Goal: Find contact information: Find contact information

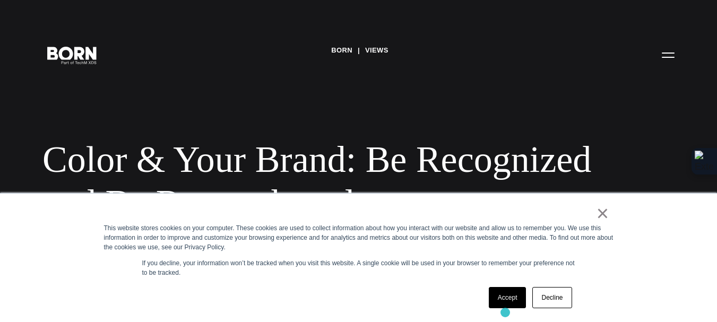
click at [505, 312] on div "× This website stores cookies on your computer. These cookies are used to colle…" at bounding box center [358, 258] width 530 height 128
click at [503, 306] on link "Accept" at bounding box center [507, 297] width 38 height 21
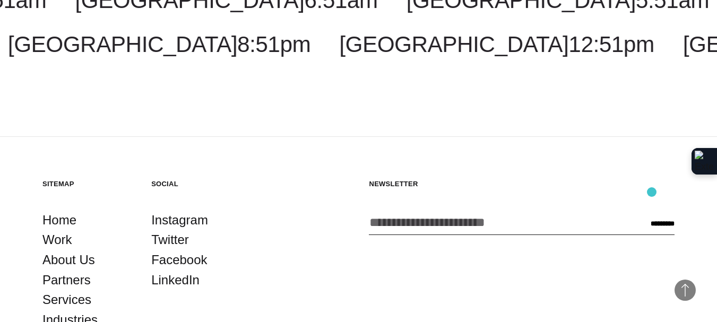
scroll to position [3210, 0]
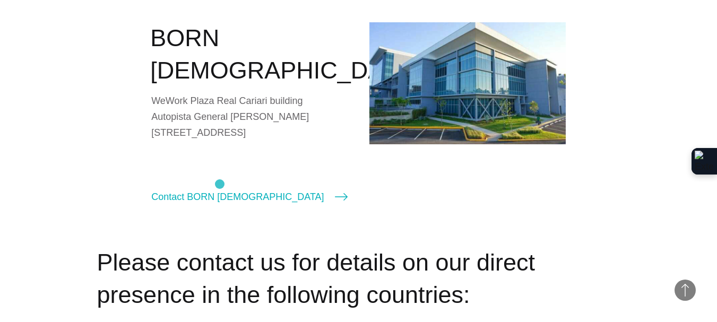
scroll to position [1432, 0]
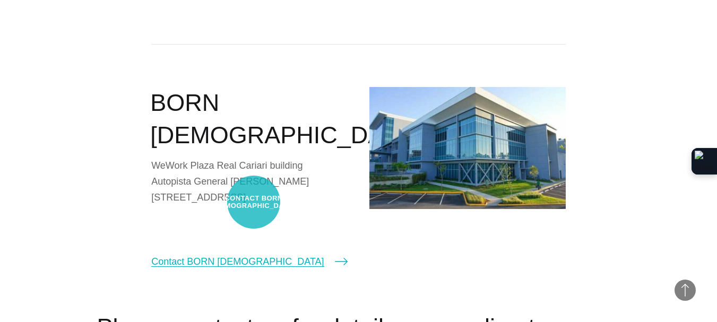
click at [254, 254] on link "Contact BORN Costa Rica" at bounding box center [249, 261] width 196 height 15
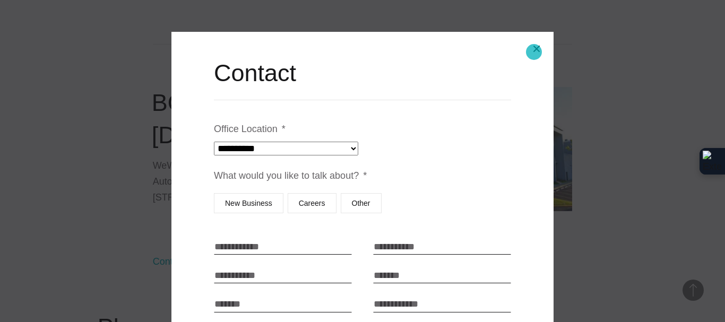
click at [534, 52] on button "Close modal" at bounding box center [536, 48] width 25 height 25
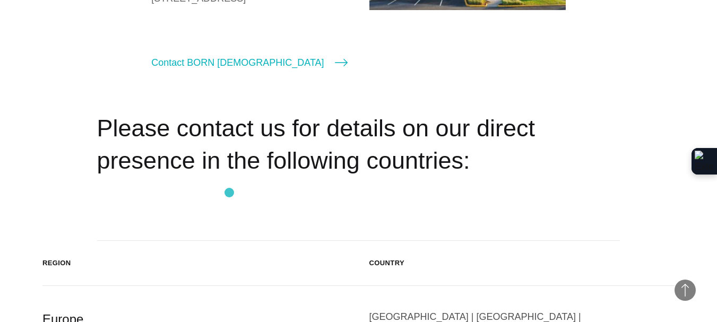
scroll to position [1750, 0]
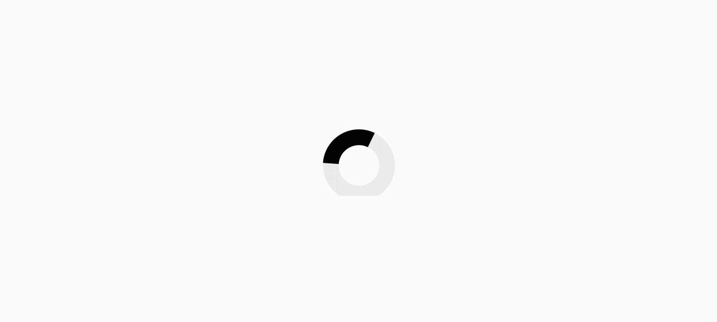
scroll to position [265, 0]
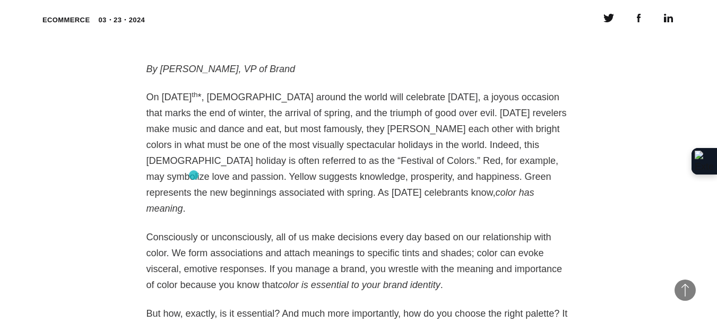
scroll to position [718, 0]
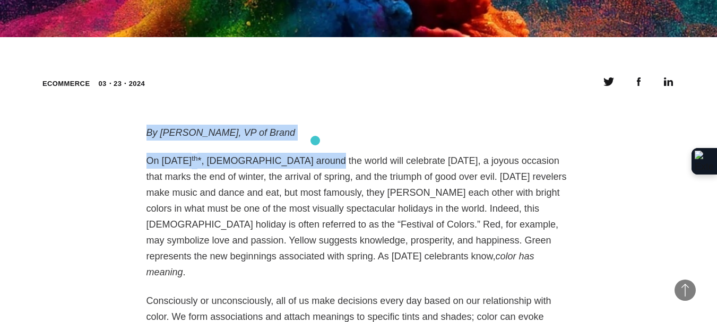
drag, startPoint x: 147, startPoint y: 128, endPoint x: 315, endPoint y: 141, distance: 168.1
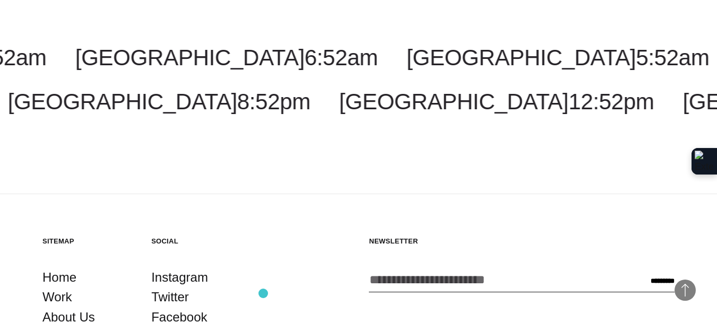
scroll to position [3210, 0]
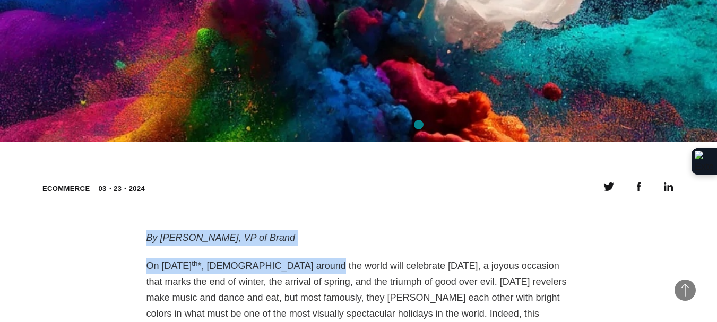
scroll to position [612, 0]
